Goal: Task Accomplishment & Management: Use online tool/utility

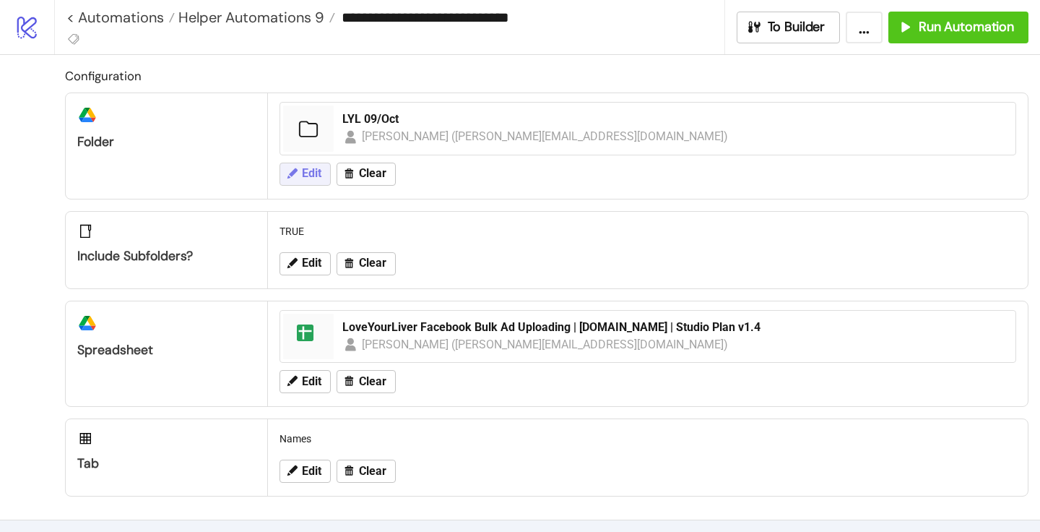
click at [318, 170] on span "Edit" at bounding box center [312, 173] width 20 height 13
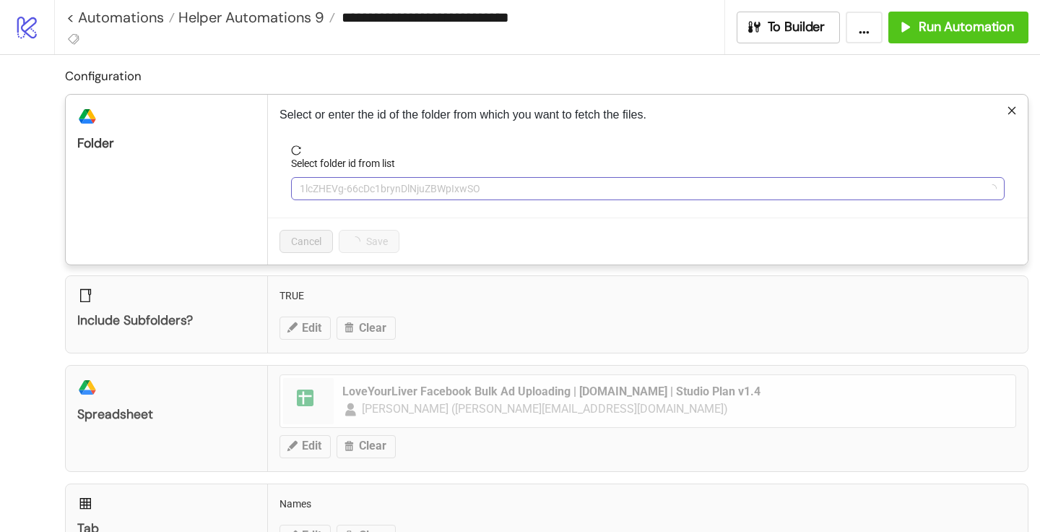
click at [336, 183] on span "1lcZHEVg-66cDc1brynDlNjuZBWpIxwSO" at bounding box center [648, 189] width 697 height 22
click at [336, 183] on span "LYL 09/Oct" at bounding box center [648, 189] width 697 height 22
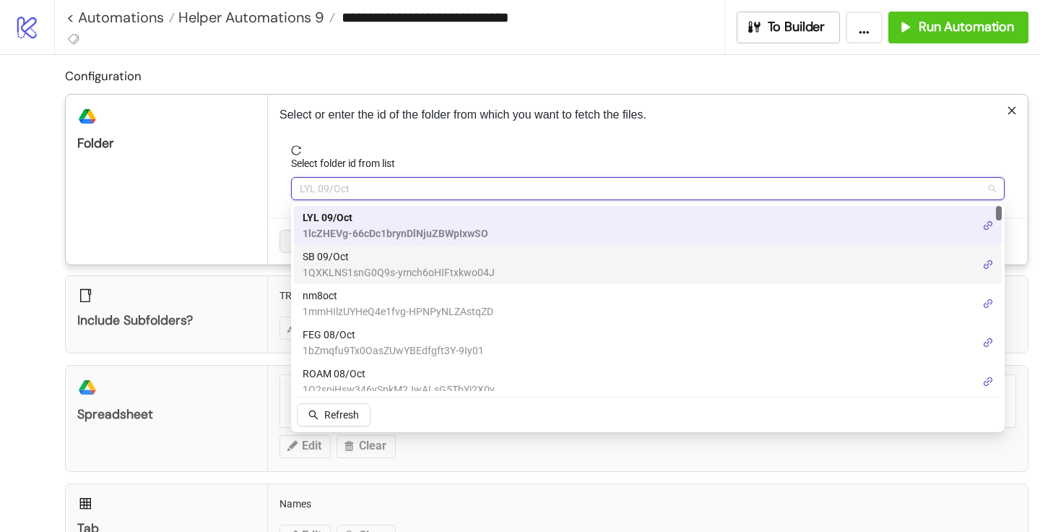
click at [332, 254] on span "SB 09/Oct" at bounding box center [399, 257] width 192 height 16
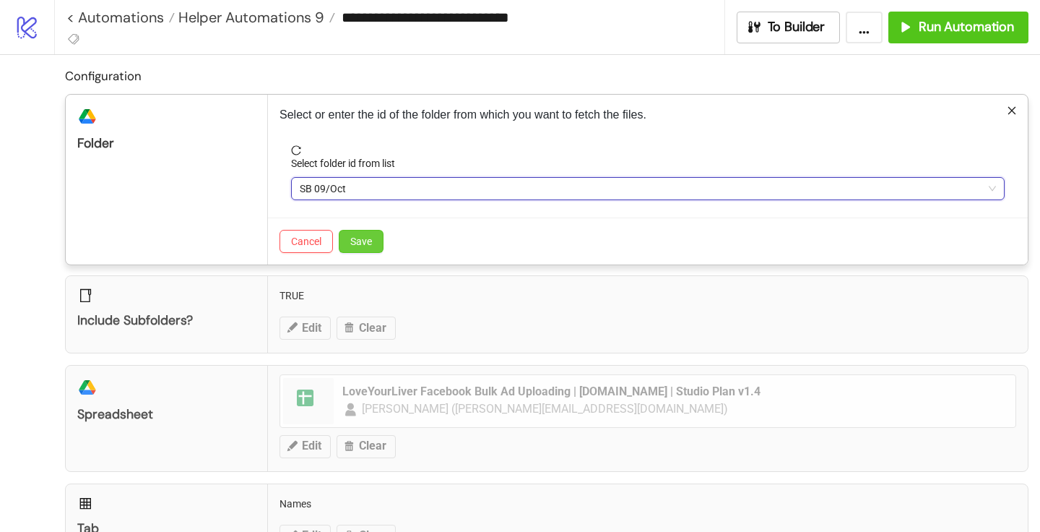
click at [359, 239] on span "Save" at bounding box center [361, 242] width 22 height 12
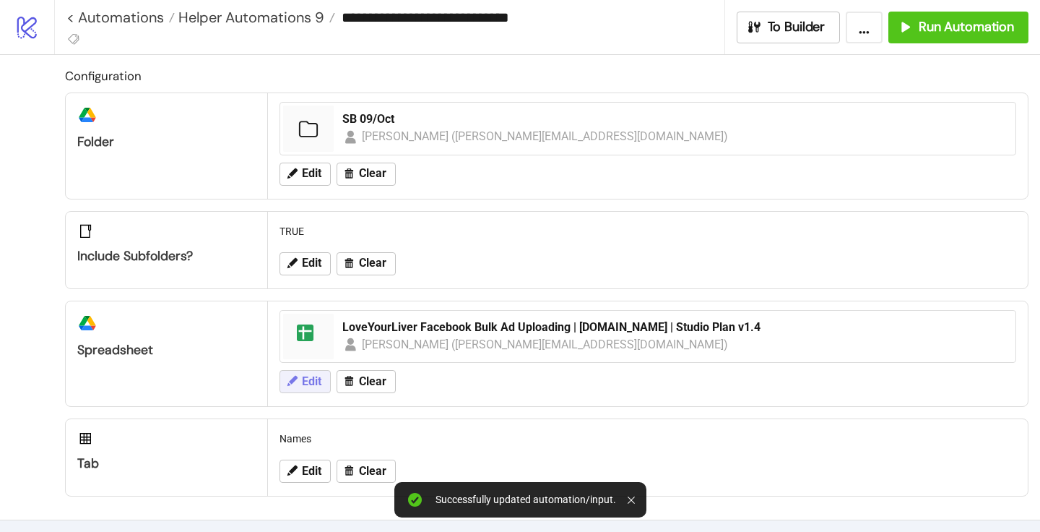
click at [310, 389] on button "Edit" at bounding box center [305, 381] width 51 height 23
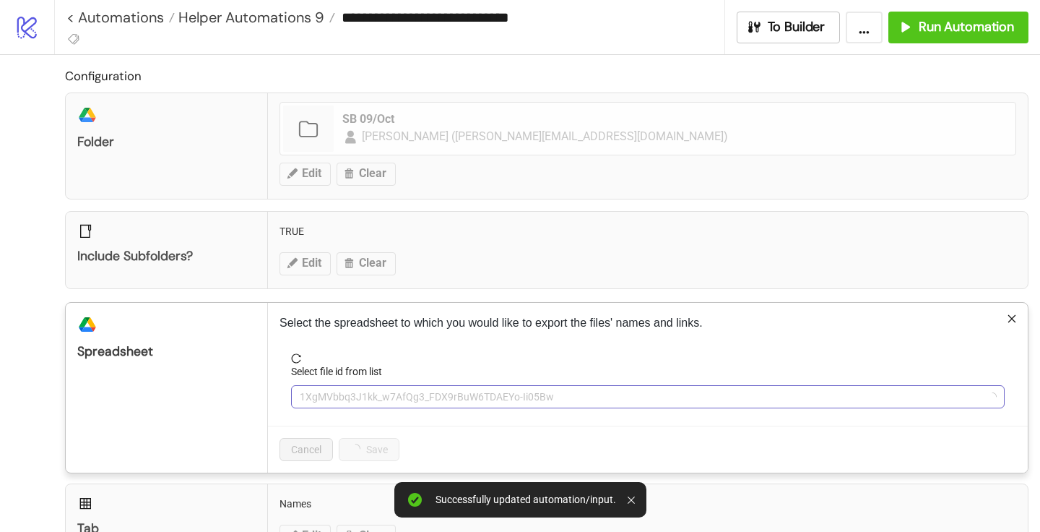
click at [345, 397] on span "1XgMVbbq3J1kk_w7AfQg3_FDX9rBuW6TDAEYo-Ii05Bw" at bounding box center [648, 397] width 697 height 22
click at [345, 397] on span "LoveYourLiver Facebook Bulk Ad Uploading | [DOMAIN_NAME] | Studio Plan v1.4" at bounding box center [648, 397] width 697 height 22
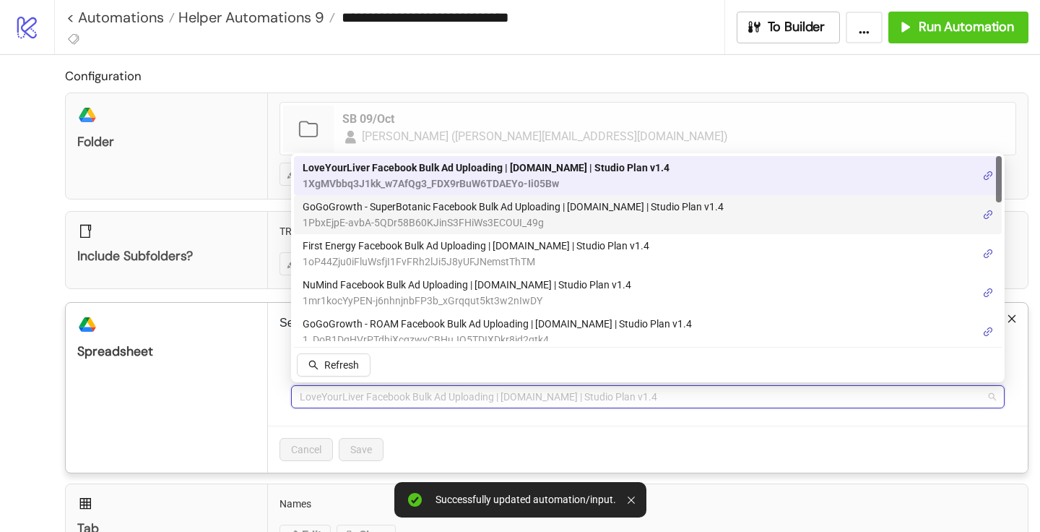
click at [361, 210] on span "GoGoGrowth - SuperBotanic Facebook Bulk Ad Uploading | [DOMAIN_NAME] | Studio P…" at bounding box center [513, 207] width 421 height 16
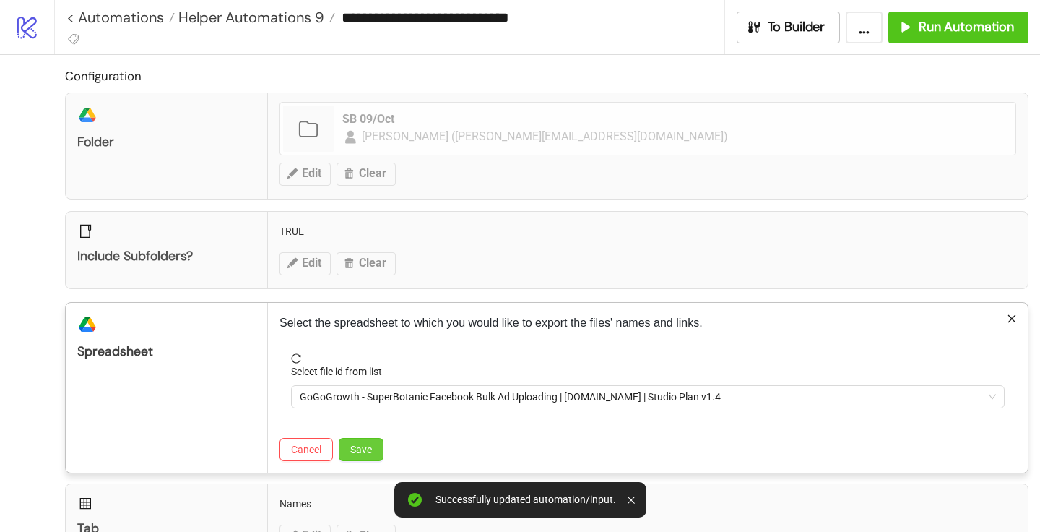
click at [363, 449] on span "Save" at bounding box center [361, 450] width 22 height 12
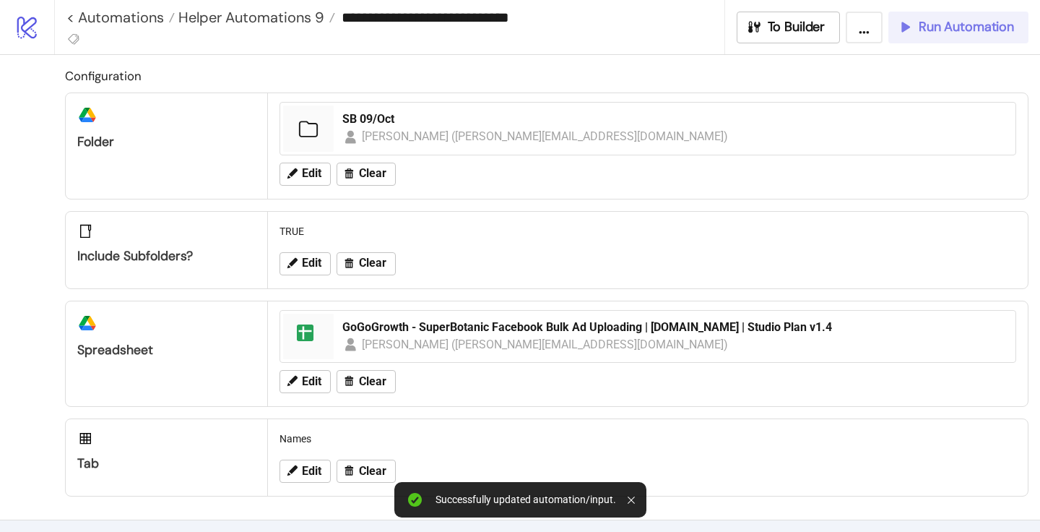
click at [959, 28] on span "Run Automation" at bounding box center [966, 27] width 95 height 17
